Goal: Task Accomplishment & Management: Use online tool/utility

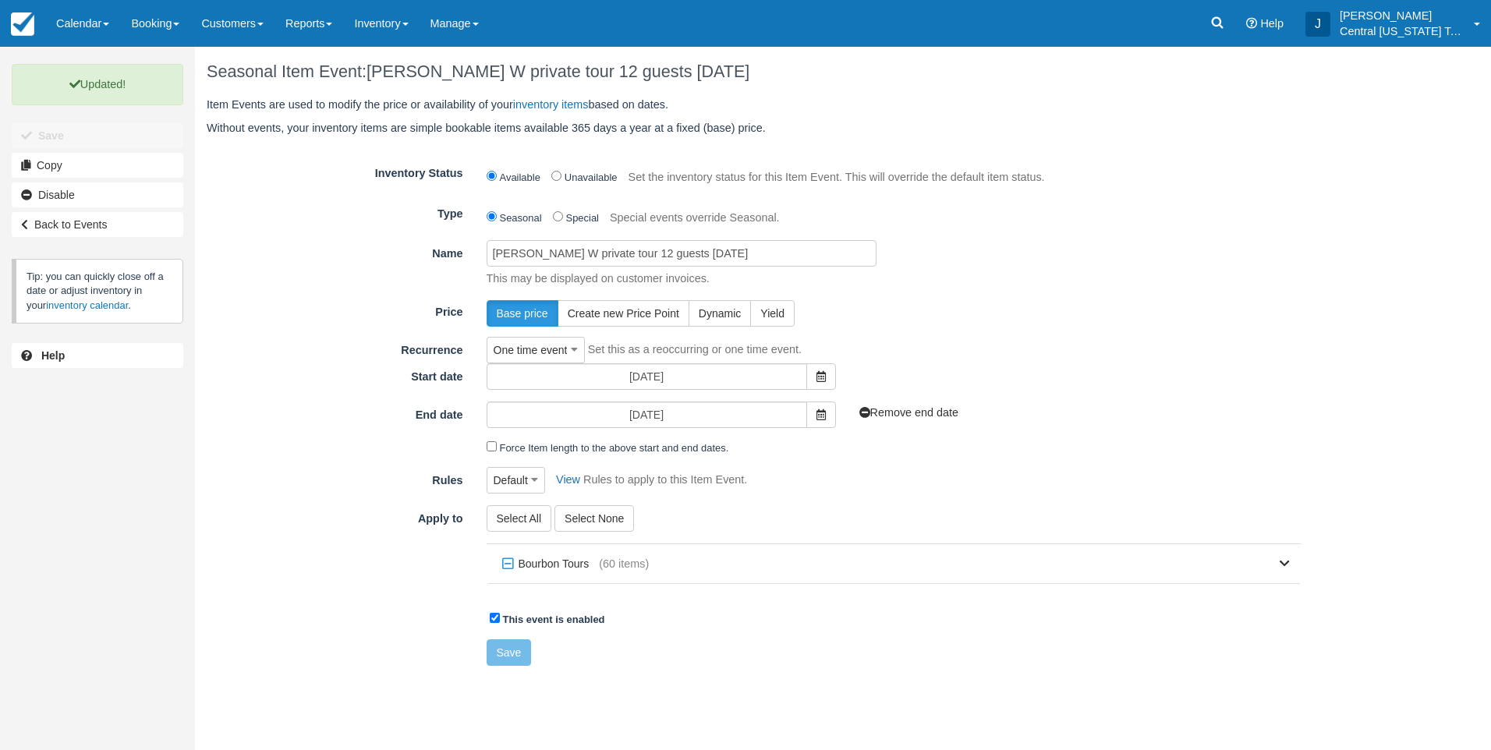
click at [338, 321] on div "Price Base price Create new Price Point Dynamic [GEOGRAPHIC_DATA]" at bounding box center [754, 312] width 1118 height 27
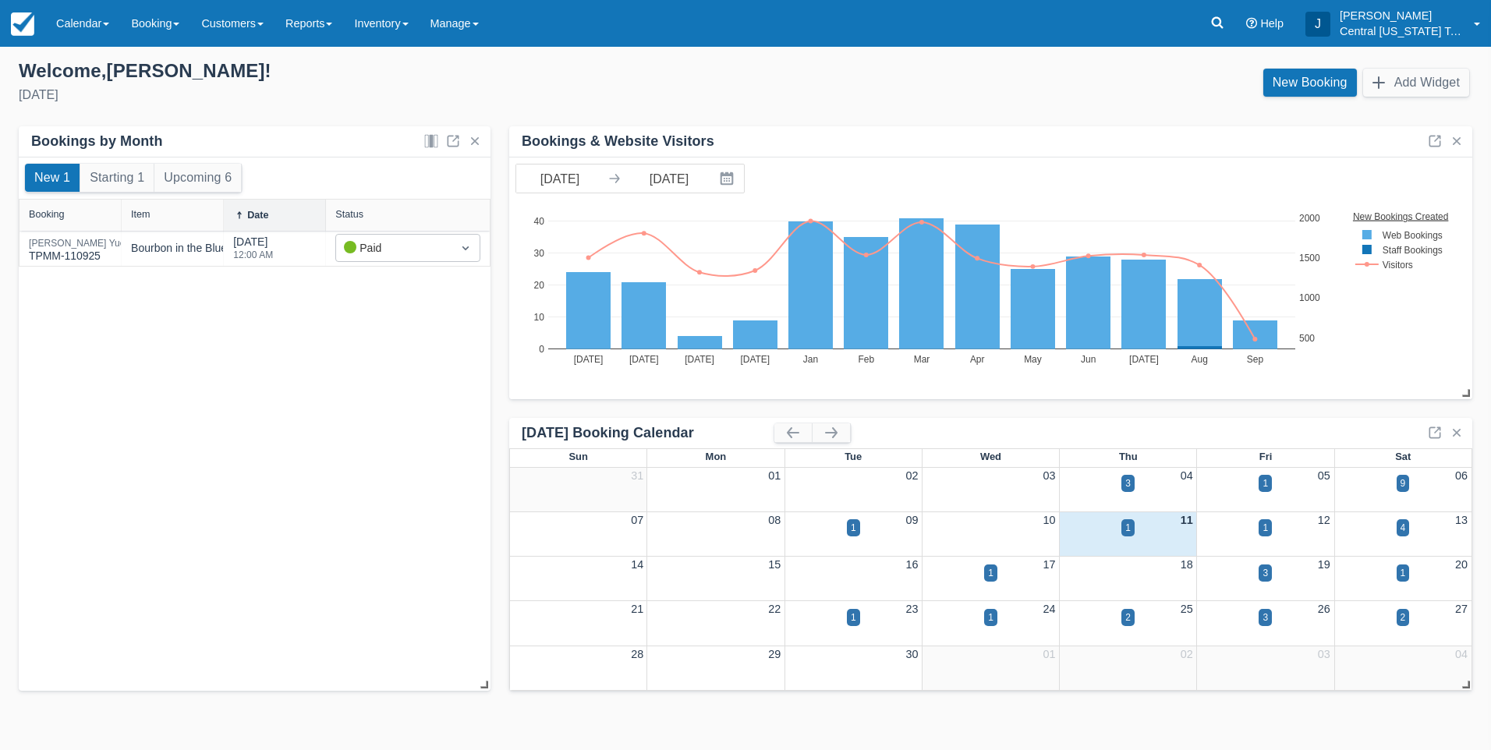
click at [195, 484] on div "New 1 Starting 1 Upcoming 6 Booking Item Date Status Priscilla Yue TPMM-110925 …" at bounding box center [255, 424] width 472 height 534
click at [255, 124] on div "Add your inventory Select how you would like to set up your inventory RECOMMEND…" at bounding box center [745, 381] width 1491 height 644
click at [1079, 87] on div "New Booking Add Widget" at bounding box center [1114, 86] width 739 height 42
